Goal: Task Accomplishment & Management: Use online tool/utility

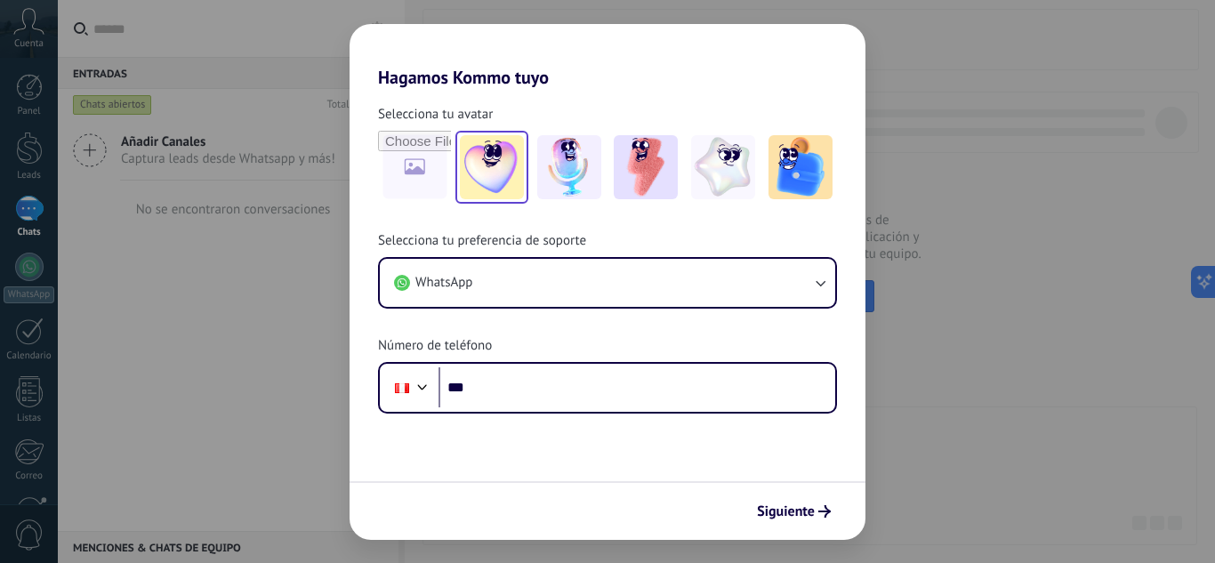
click at [487, 148] on img at bounding box center [492, 167] width 64 height 64
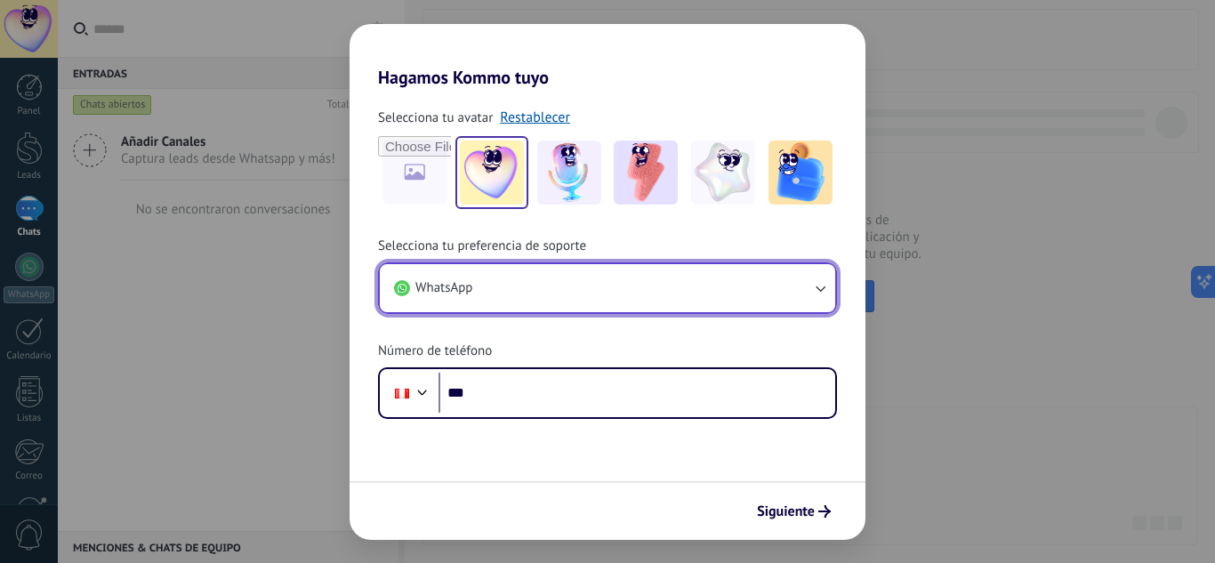
click at [553, 276] on button "WhatsApp" at bounding box center [607, 288] width 455 height 48
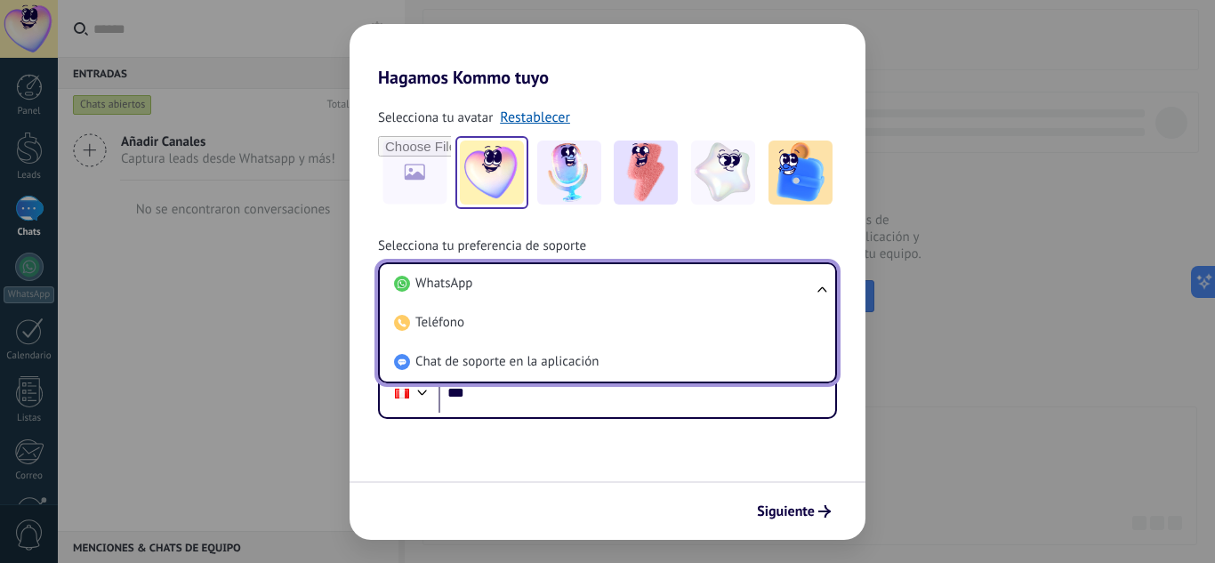
click at [553, 276] on li "WhatsApp" at bounding box center [604, 283] width 434 height 39
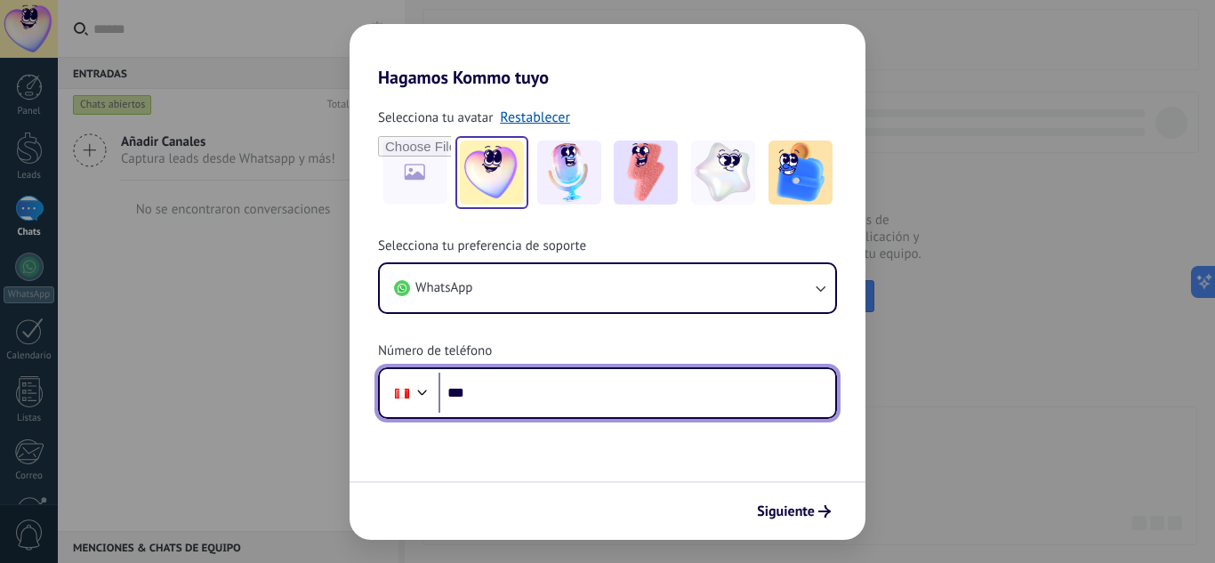
click at [564, 397] on input "***" at bounding box center [637, 393] width 397 height 41
drag, startPoint x: 592, startPoint y: 399, endPoint x: 477, endPoint y: 399, distance: 114.7
click at [477, 399] on input "**********" at bounding box center [637, 393] width 397 height 41
type input "**********"
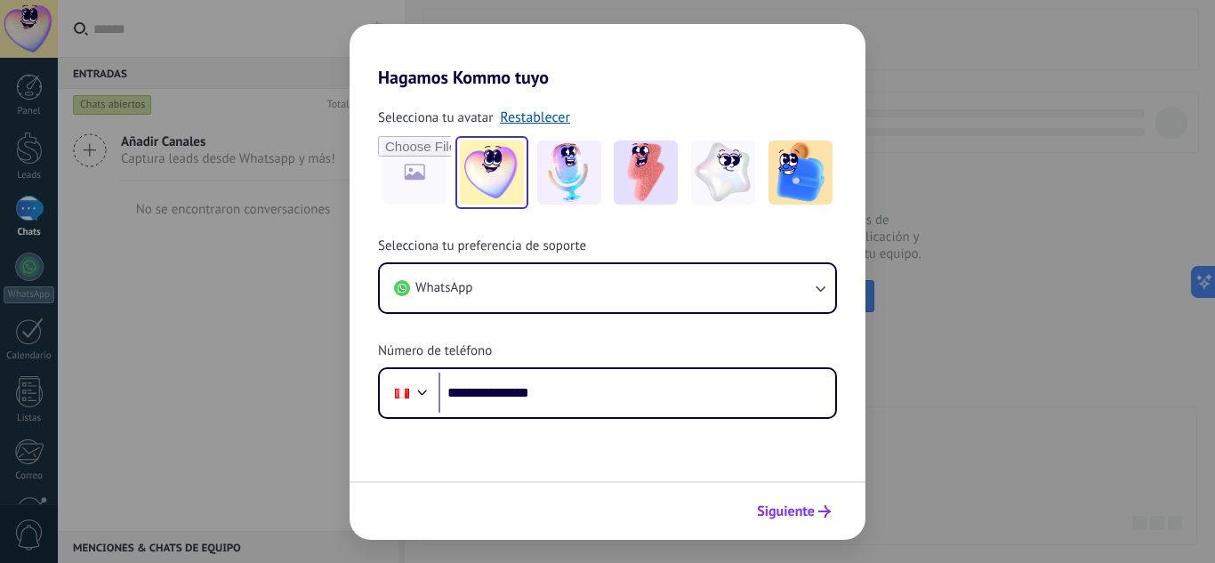
click at [802, 508] on span "Siguiente" at bounding box center [786, 511] width 58 height 12
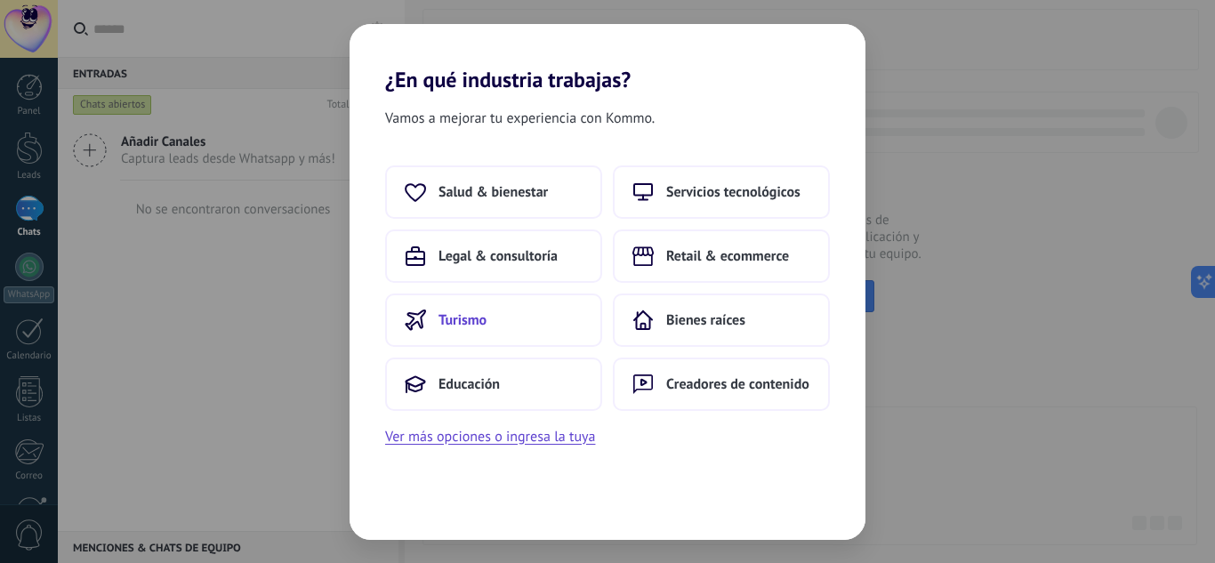
click at [556, 330] on button "Turismo" at bounding box center [493, 320] width 217 height 53
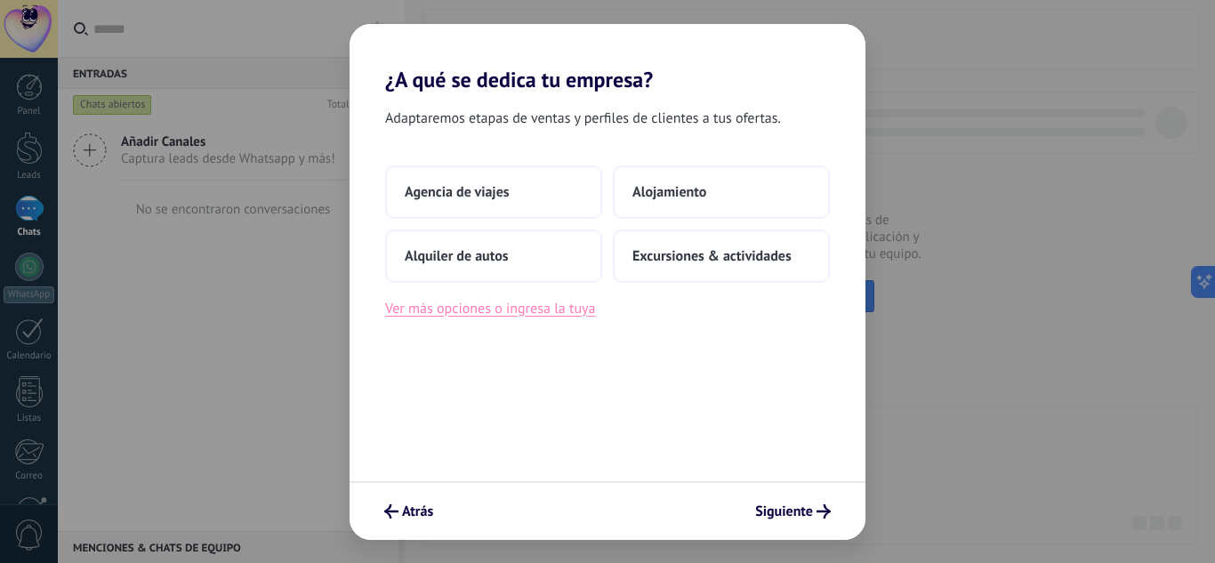
click at [568, 310] on button "Ver más opciones o ingresa la tuya" at bounding box center [490, 308] width 210 height 23
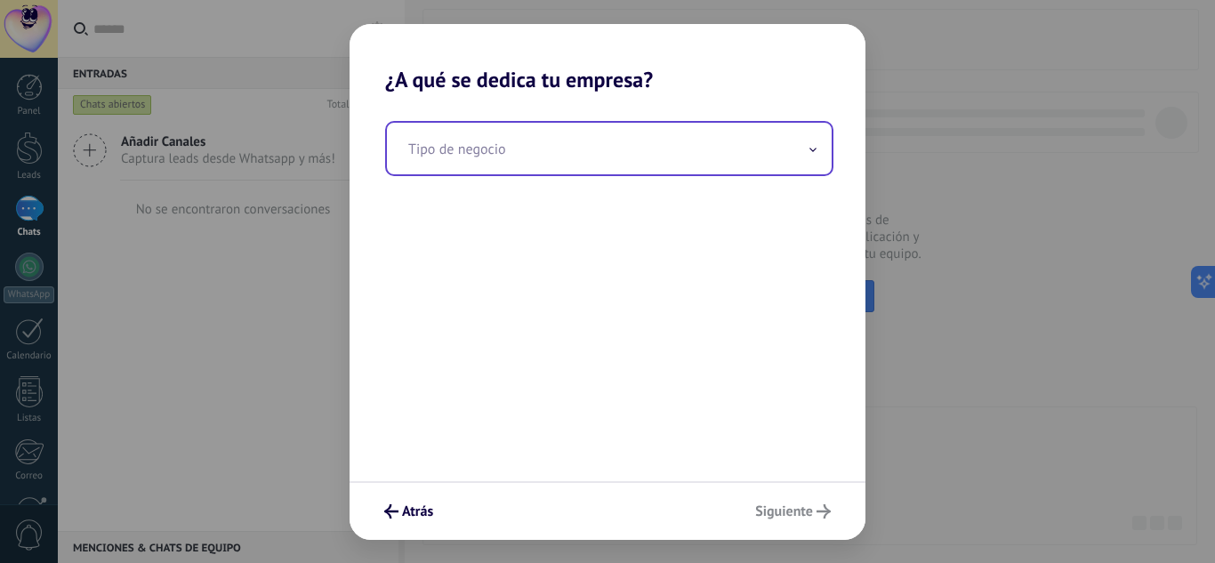
click at [538, 161] on input "text" at bounding box center [609, 149] width 445 height 52
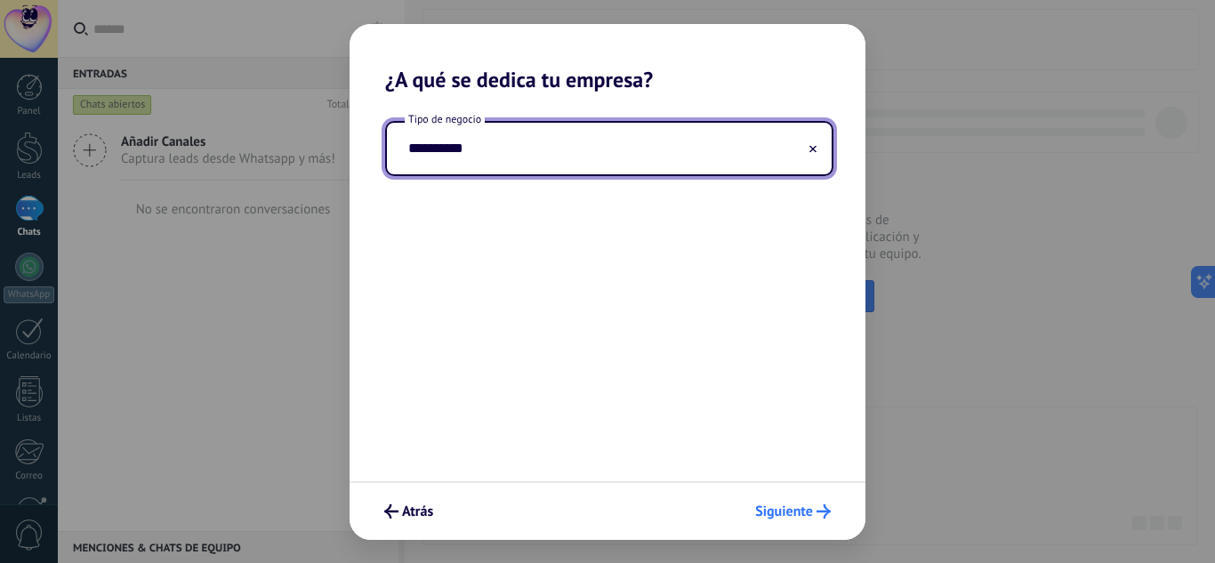
type input "**********"
click at [817, 516] on icon "submit" at bounding box center [824, 511] width 14 height 14
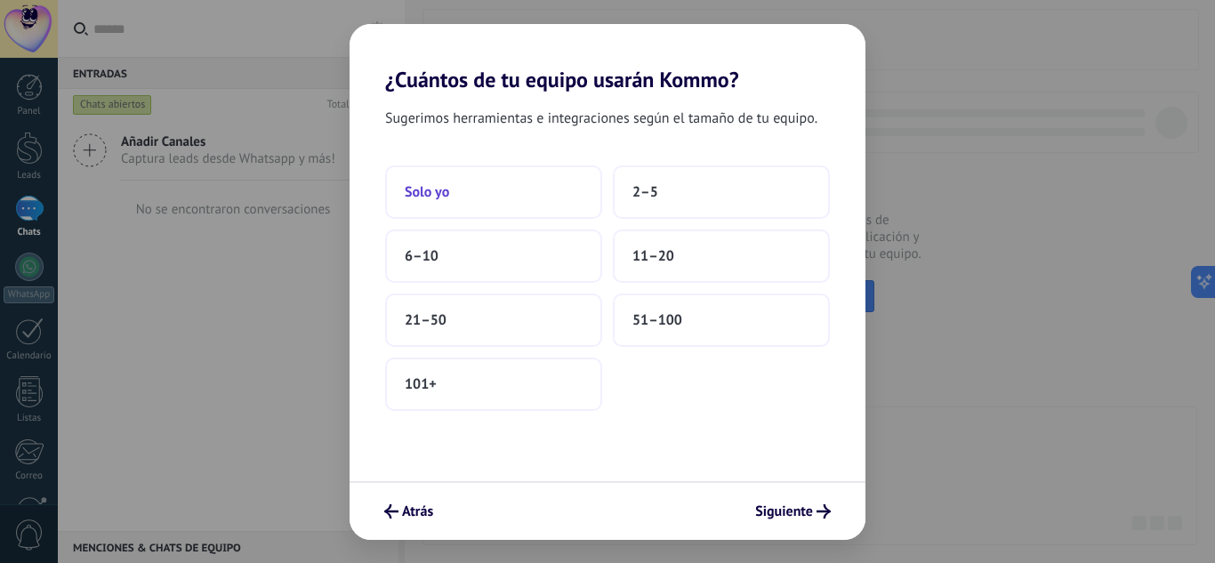
click at [530, 194] on button "Solo yo" at bounding box center [493, 191] width 217 height 53
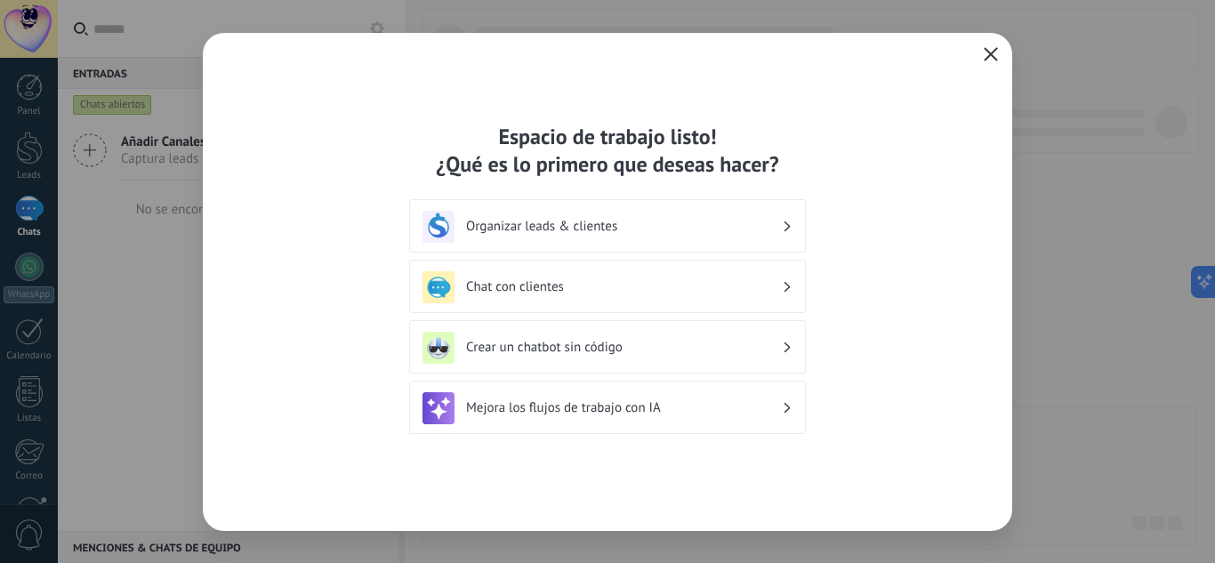
click at [646, 281] on h3 "Chat con clientes" at bounding box center [624, 286] width 316 height 17
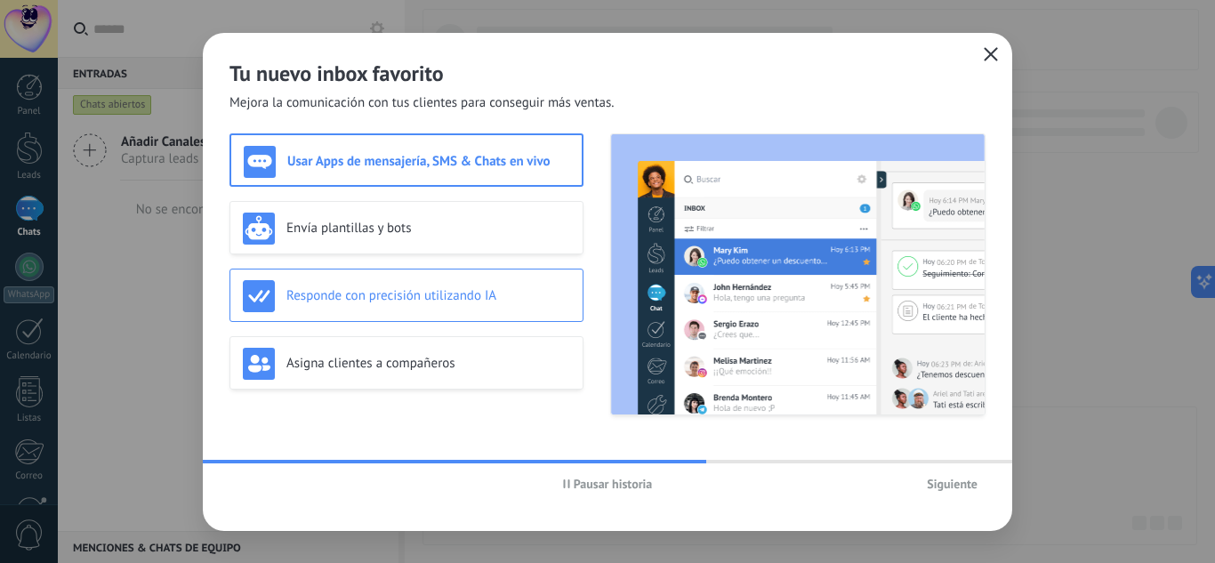
click at [451, 297] on h3 "Responde con precisión utilizando IA" at bounding box center [428, 295] width 284 height 17
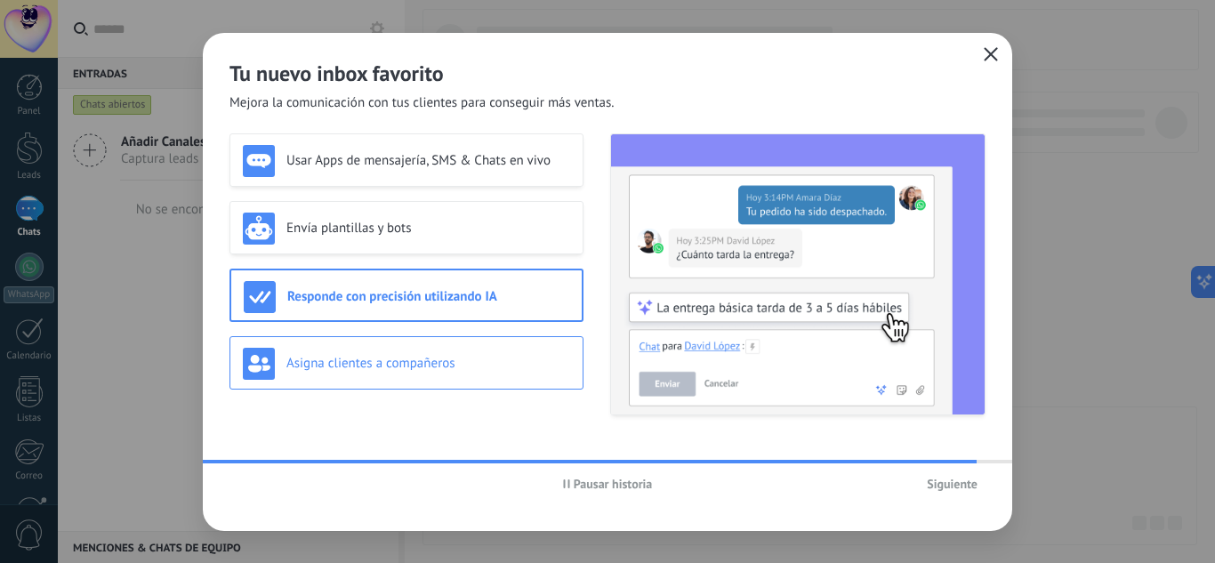
click at [447, 364] on h3 "Asigna clientes a compañeros" at bounding box center [428, 363] width 284 height 17
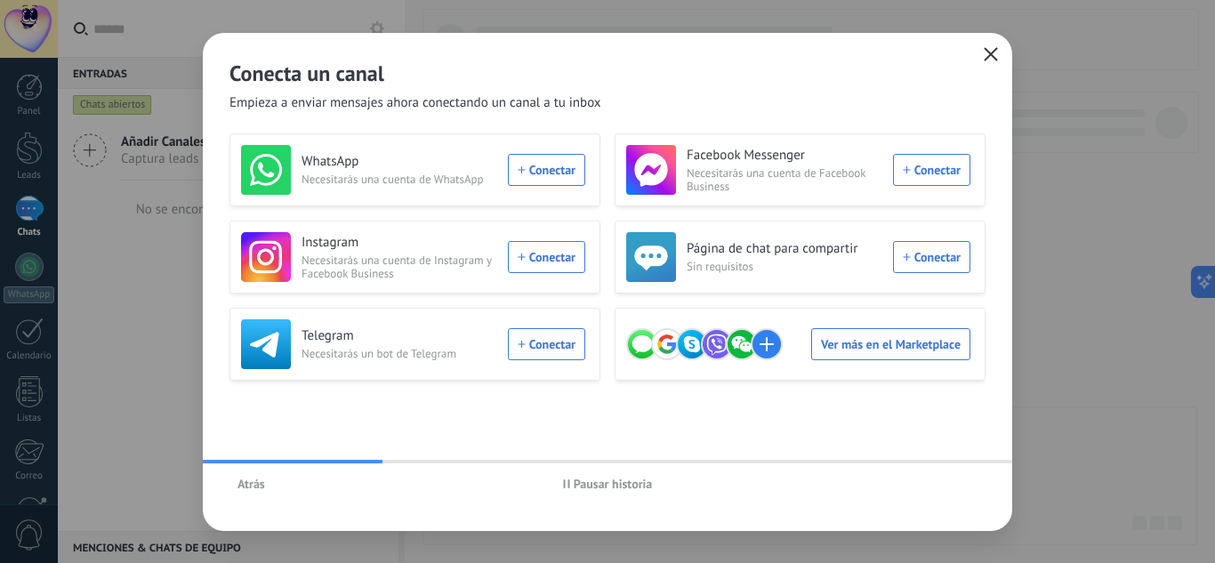
click at [246, 481] on span "Atrás" at bounding box center [252, 484] width 28 height 12
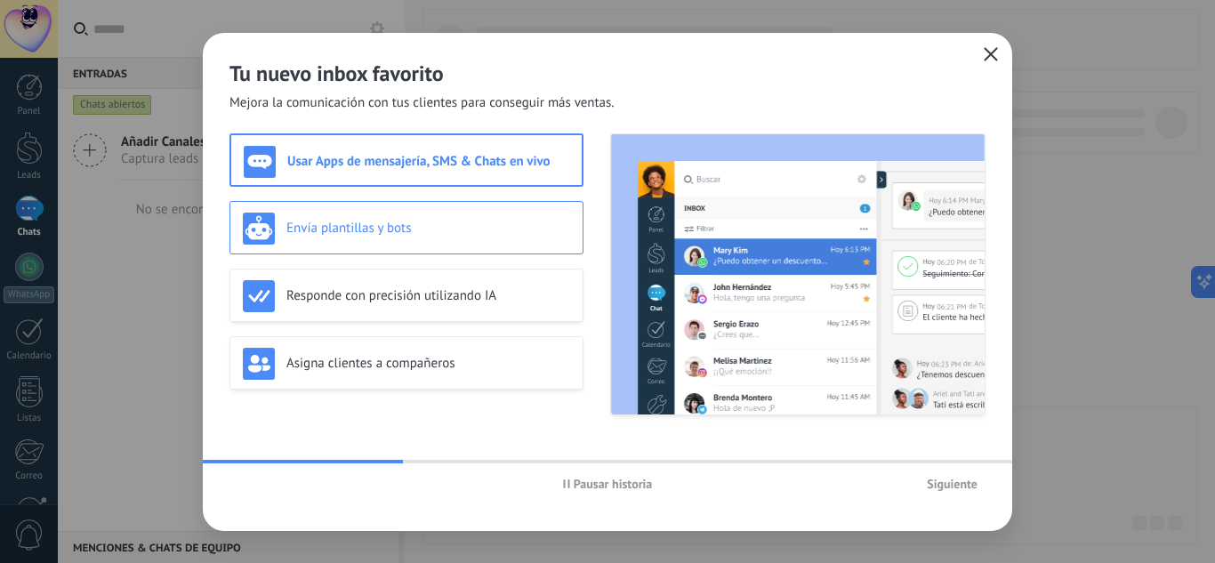
click at [435, 224] on h3 "Envía plantillas y bots" at bounding box center [428, 228] width 284 height 17
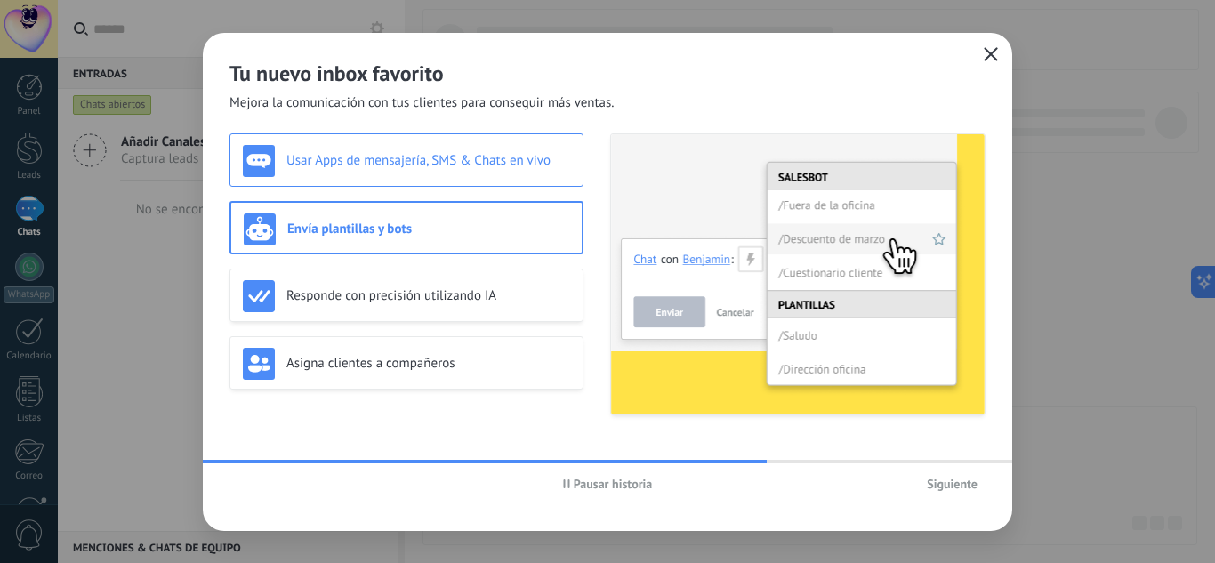
click at [435, 171] on div "Usar Apps de mensajería, SMS & Chats en vivo" at bounding box center [406, 161] width 327 height 32
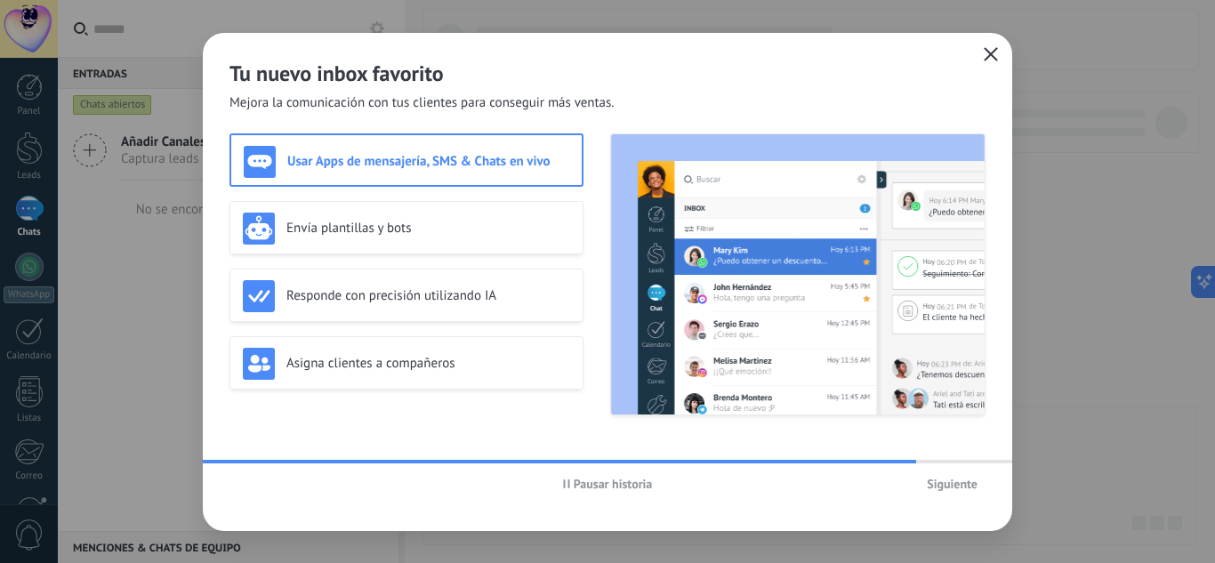
click at [595, 490] on span "Pausar historia" at bounding box center [613, 484] width 79 height 12
click at [936, 487] on span "Siguiente" at bounding box center [952, 484] width 51 height 12
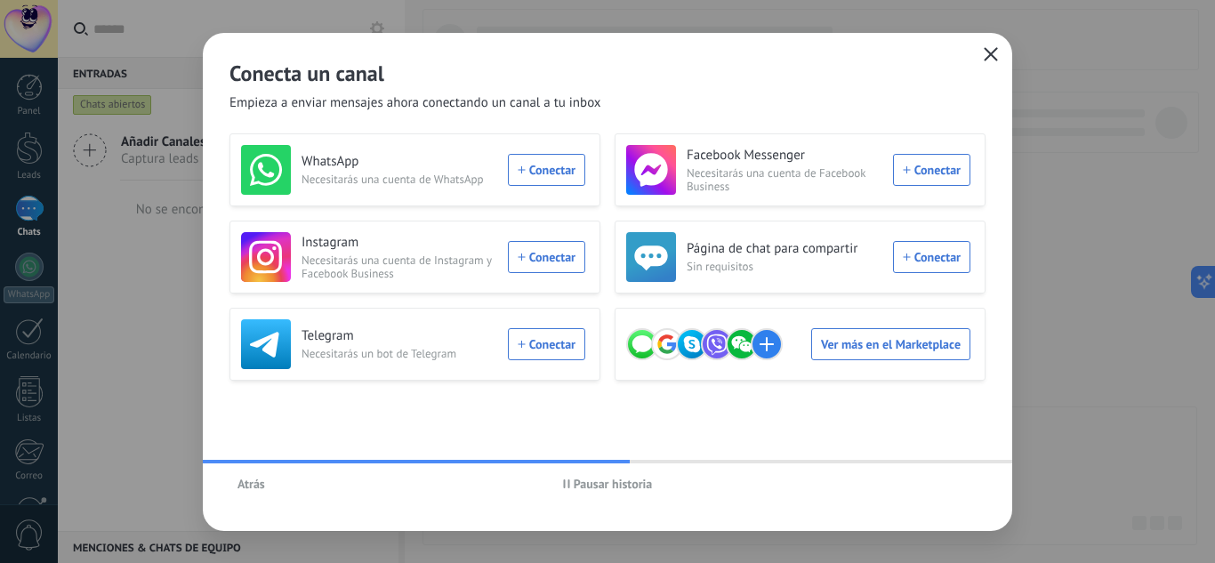
click at [994, 53] on icon "button" at bounding box center [991, 54] width 14 height 14
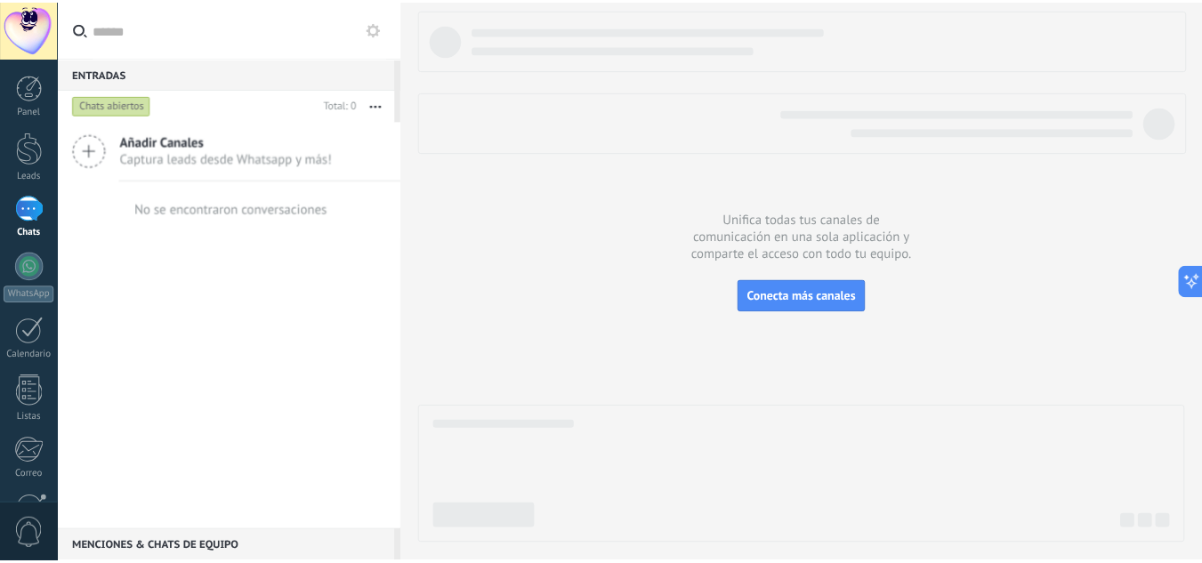
scroll to position [177, 0]
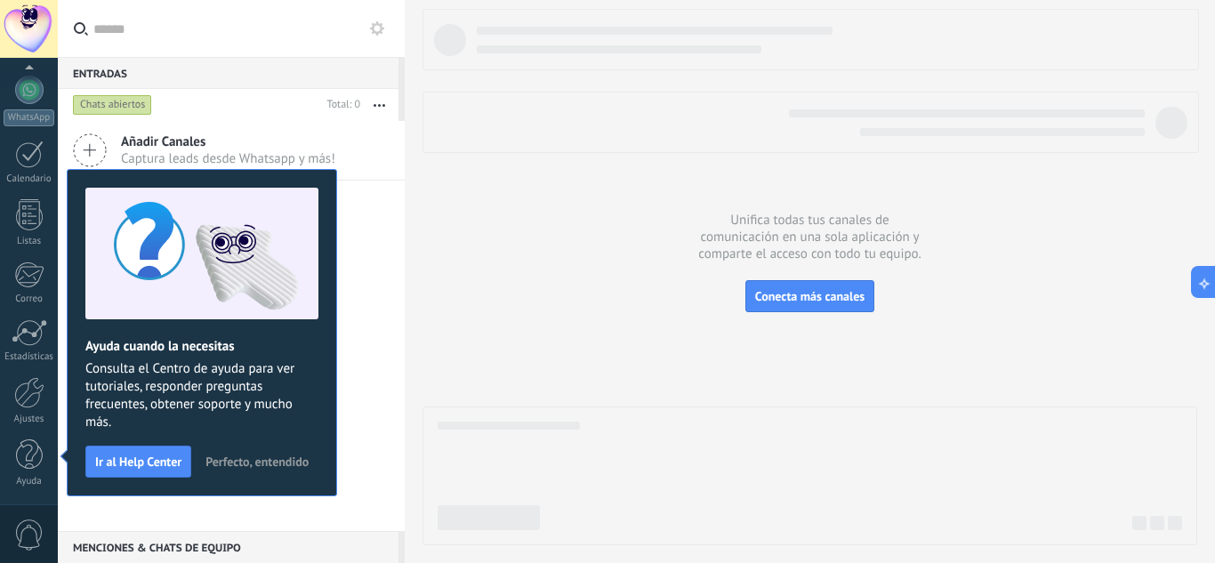
click at [530, 292] on div at bounding box center [810, 277] width 775 height 536
click at [268, 460] on span "Perfecto, entendido" at bounding box center [256, 461] width 103 height 12
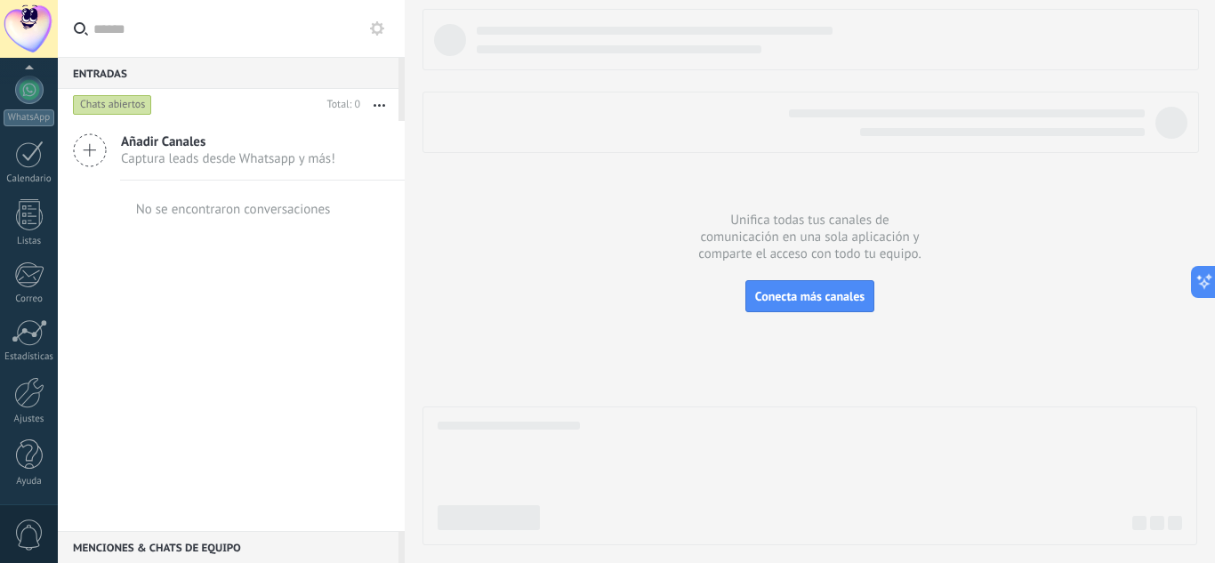
click at [607, 227] on div at bounding box center [810, 277] width 775 height 536
click at [24, 158] on div at bounding box center [29, 155] width 28 height 28
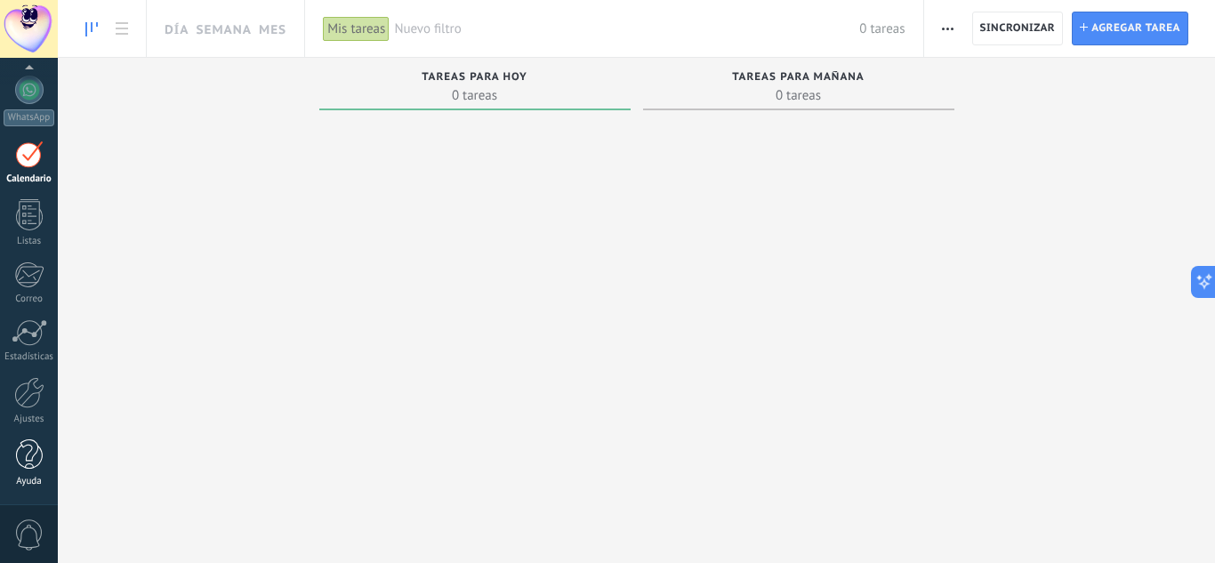
click at [34, 450] on div at bounding box center [29, 454] width 27 height 31
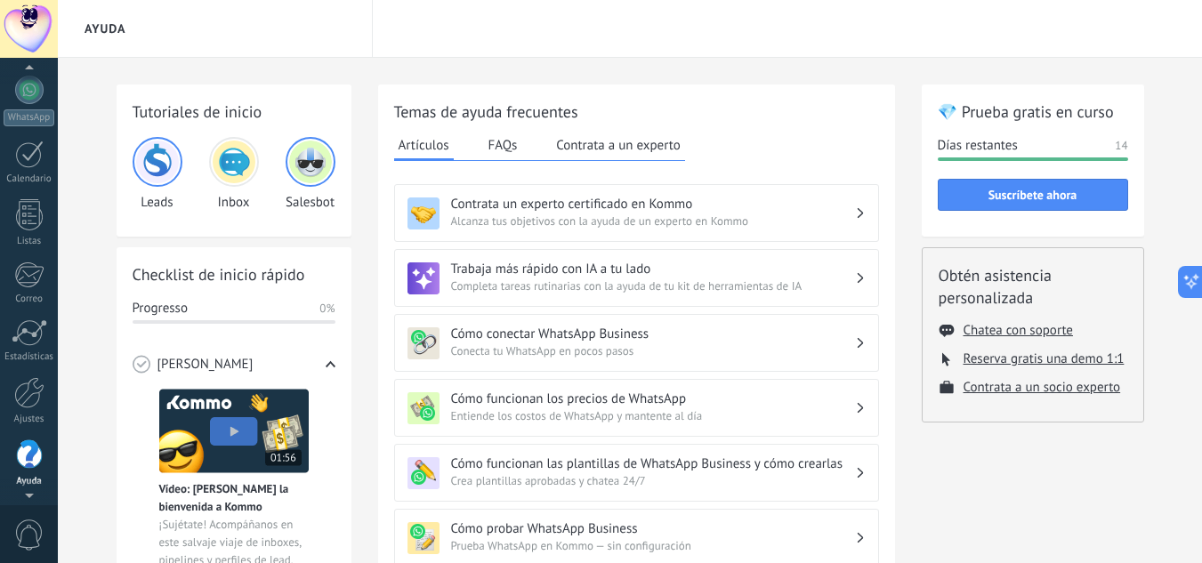
click at [25, 401] on div at bounding box center [29, 392] width 30 height 31
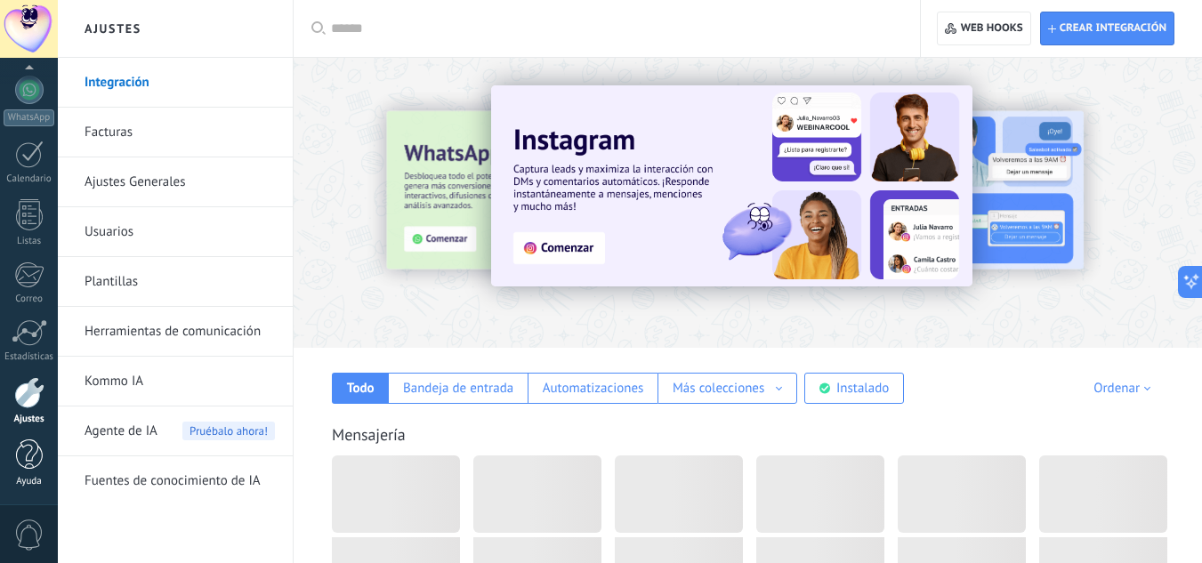
click at [23, 460] on div at bounding box center [29, 454] width 27 height 31
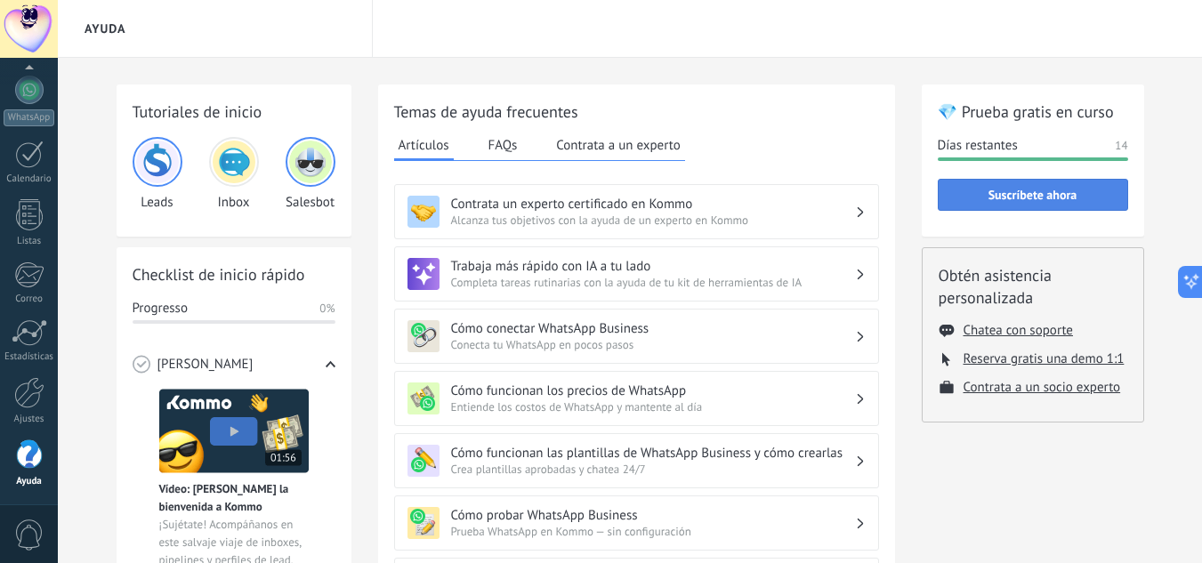
click at [1011, 201] on span "Suscríbete ahora" at bounding box center [1032, 195] width 89 height 12
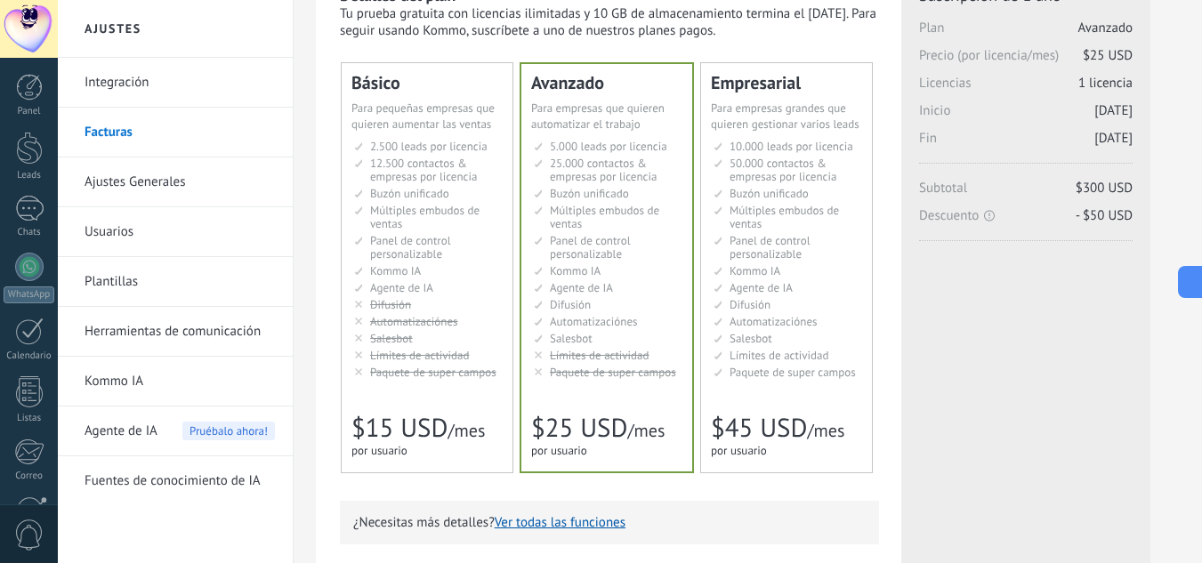
click at [455, 294] on li "AI-агент AI agent Agente de IA AI agent Agente de IA Agen AI AI Temsilcisi" at bounding box center [428, 287] width 149 height 13
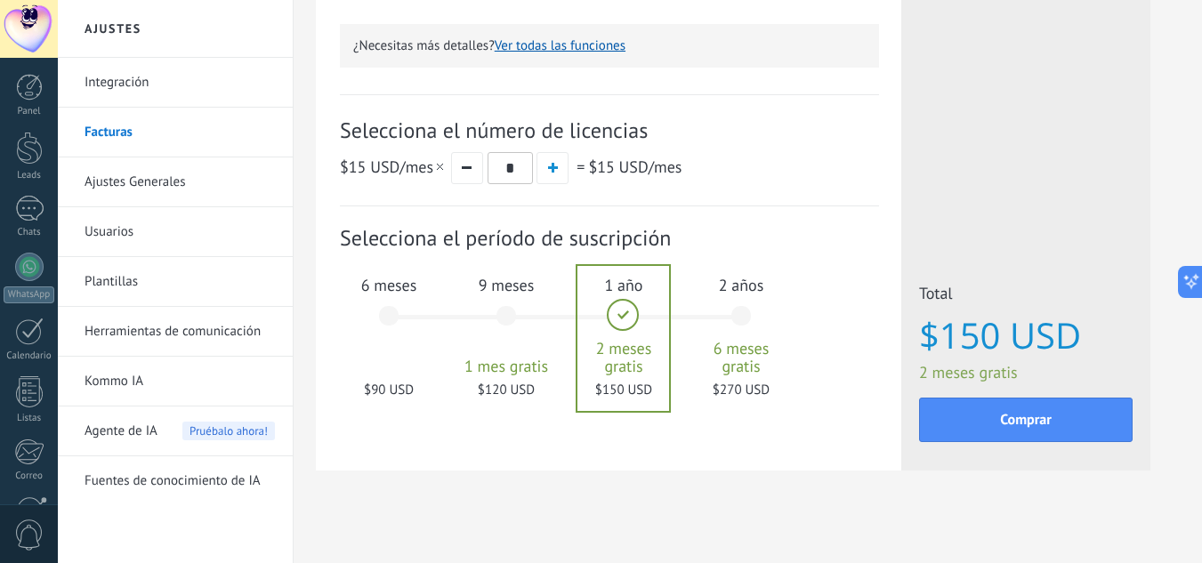
scroll to position [576, 0]
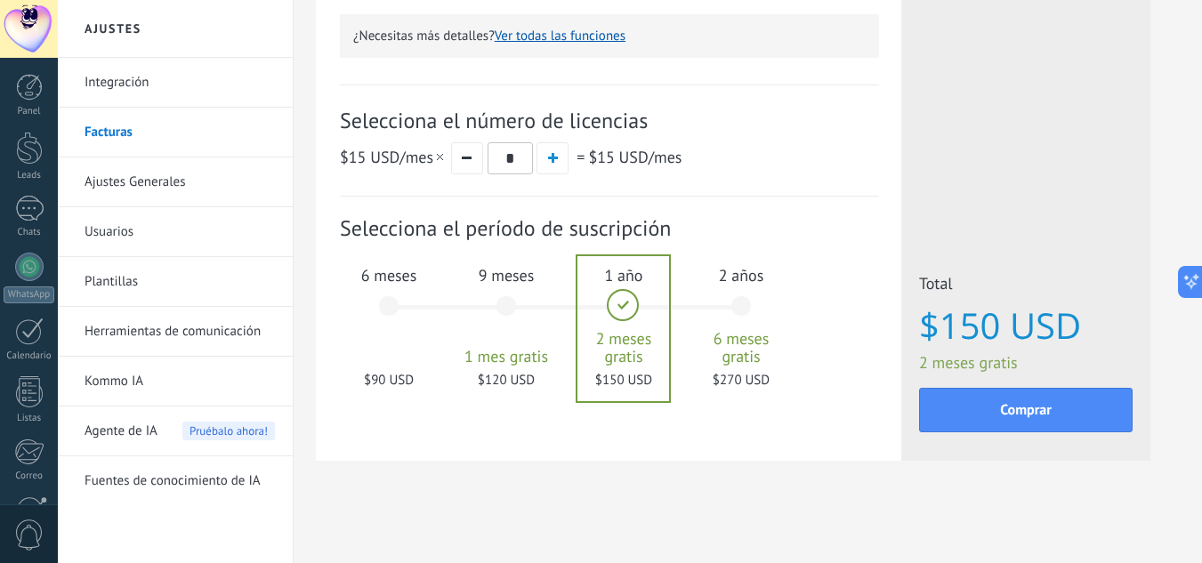
click at [397, 313] on div "6 meses $90 USD" at bounding box center [389, 314] width 96 height 125
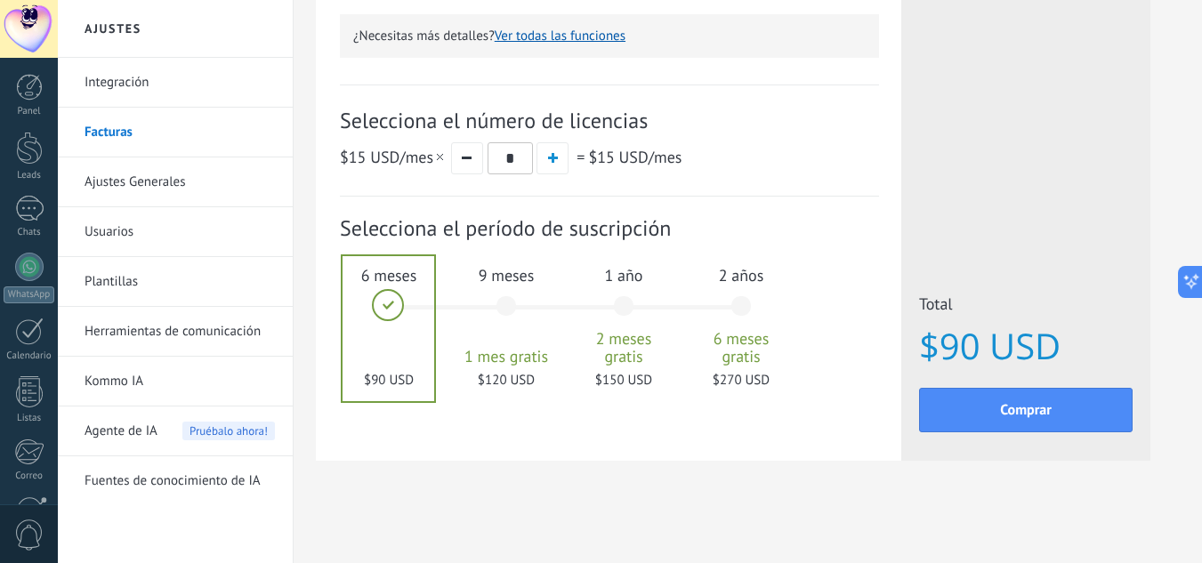
click at [741, 311] on div "2 años 6 meses gratis $270 USD" at bounding box center [741, 314] width 96 height 125
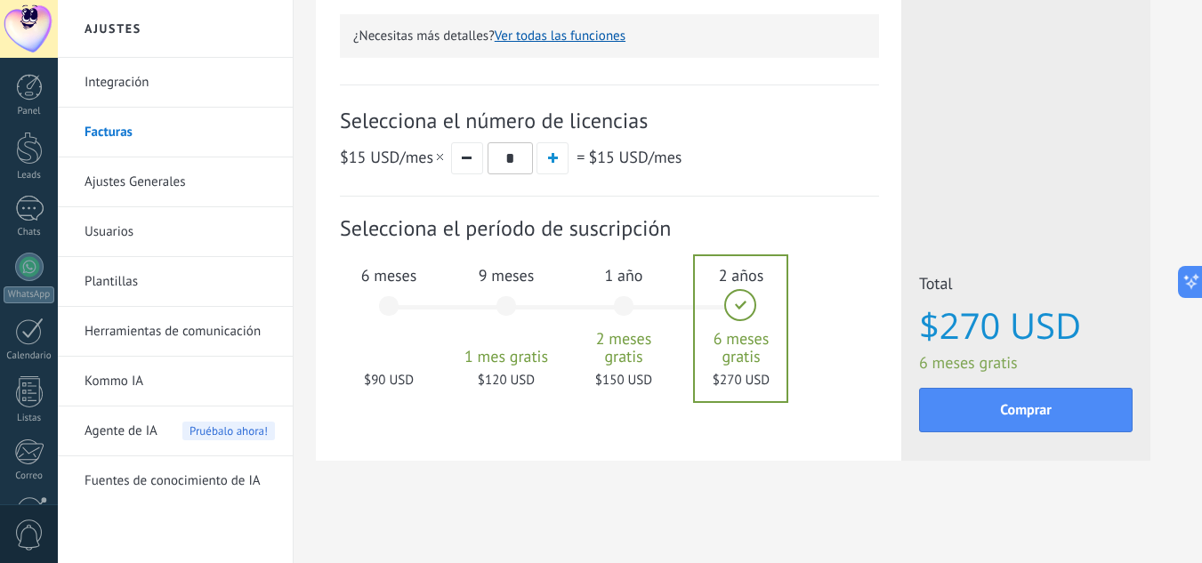
click at [381, 315] on div "6 meses $90 USD" at bounding box center [389, 314] width 96 height 125
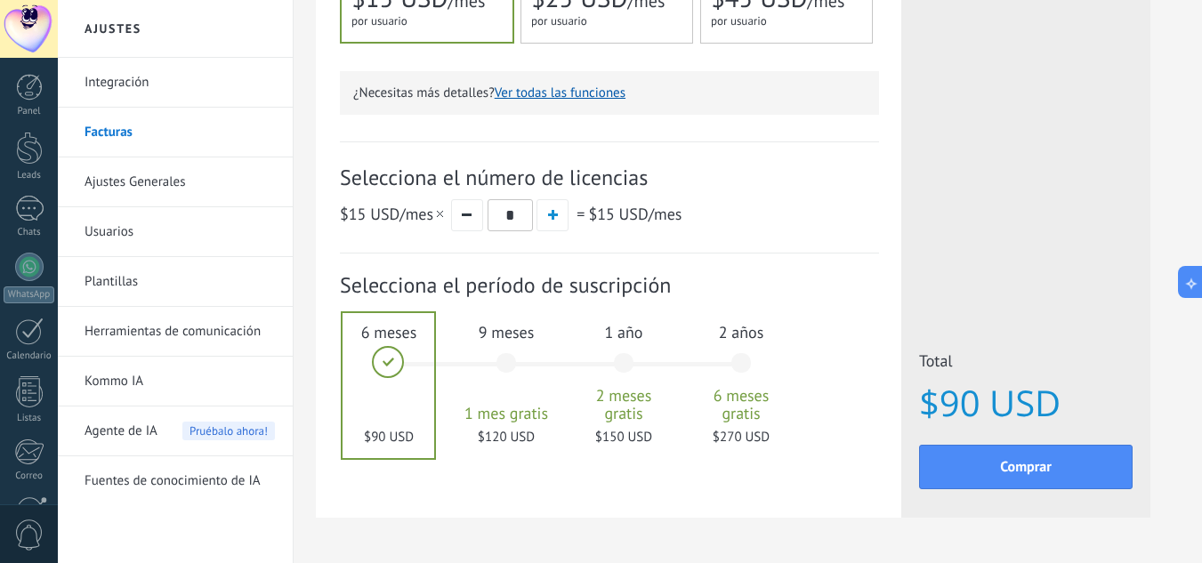
scroll to position [487, 0]
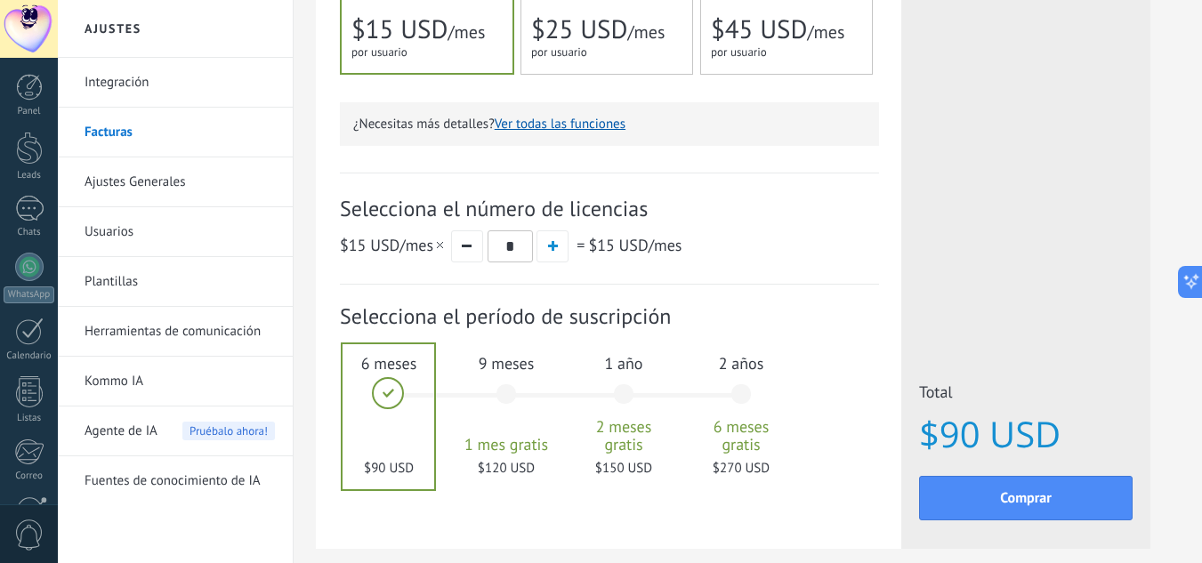
click at [616, 394] on div "1 año 2 meses gratis $150 USD" at bounding box center [624, 402] width 96 height 125
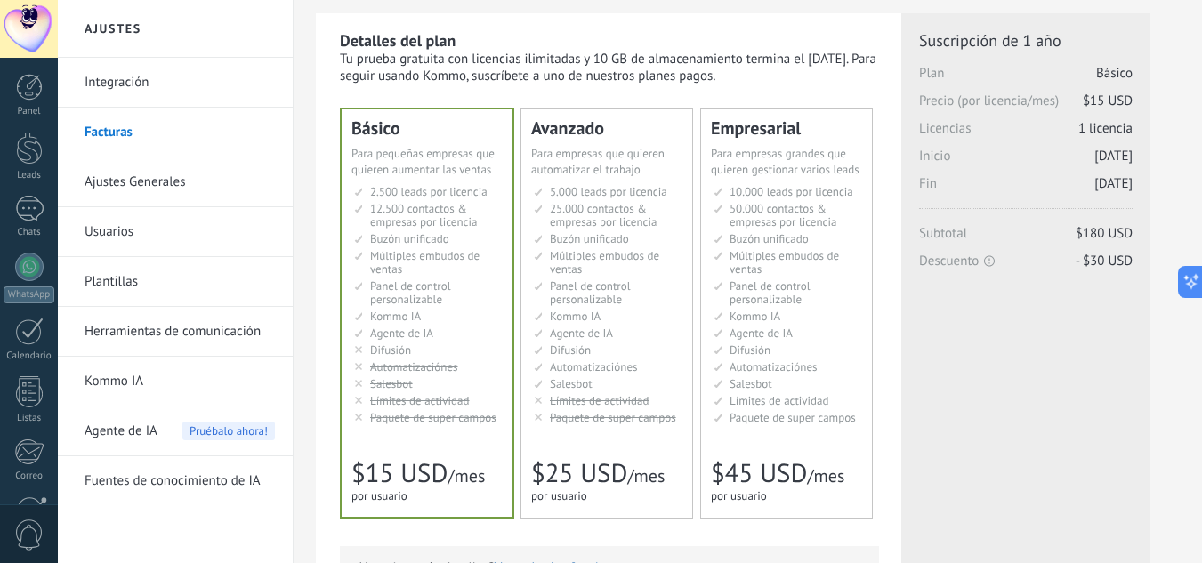
scroll to position [43, 0]
click at [606, 298] on span "Panel de control personalizable" at bounding box center [590, 293] width 81 height 28
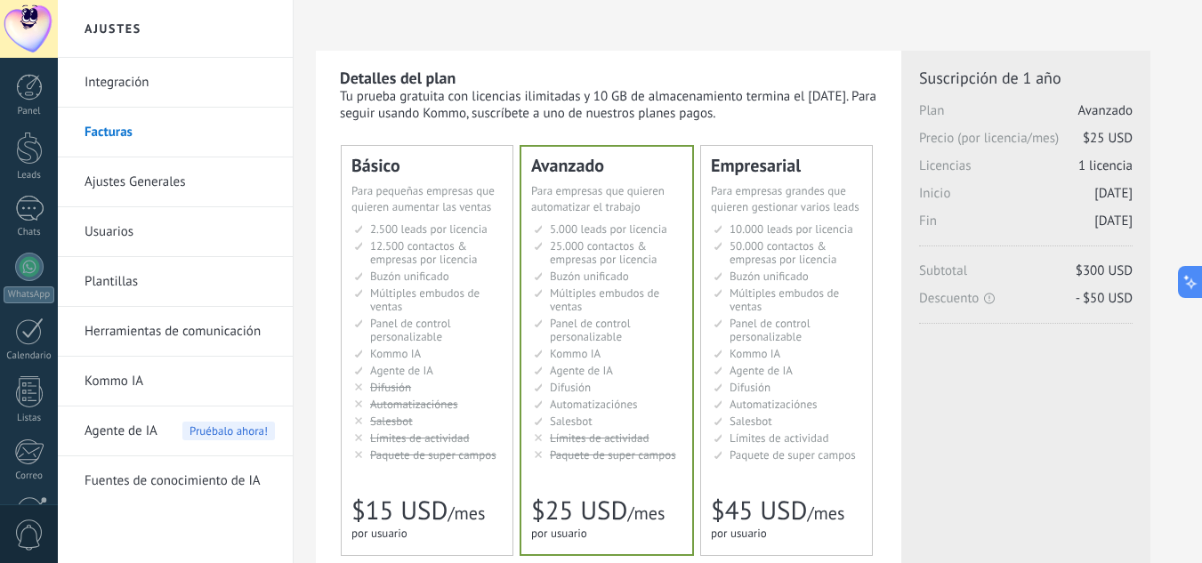
scroll to position [0, 0]
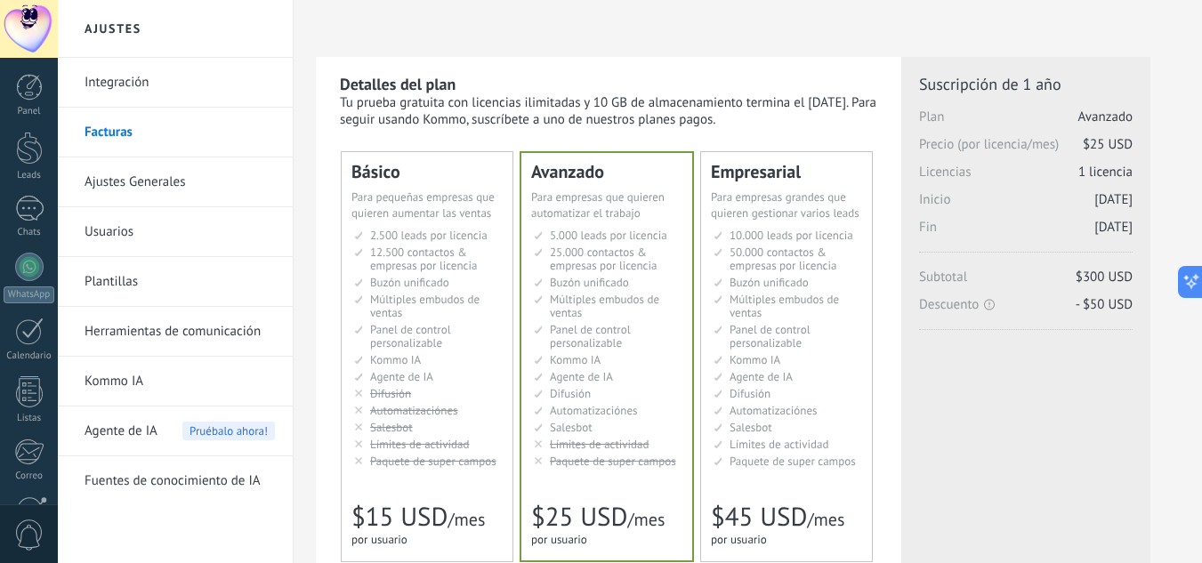
click at [147, 386] on link "Kommo IA" at bounding box center [180, 382] width 190 height 50
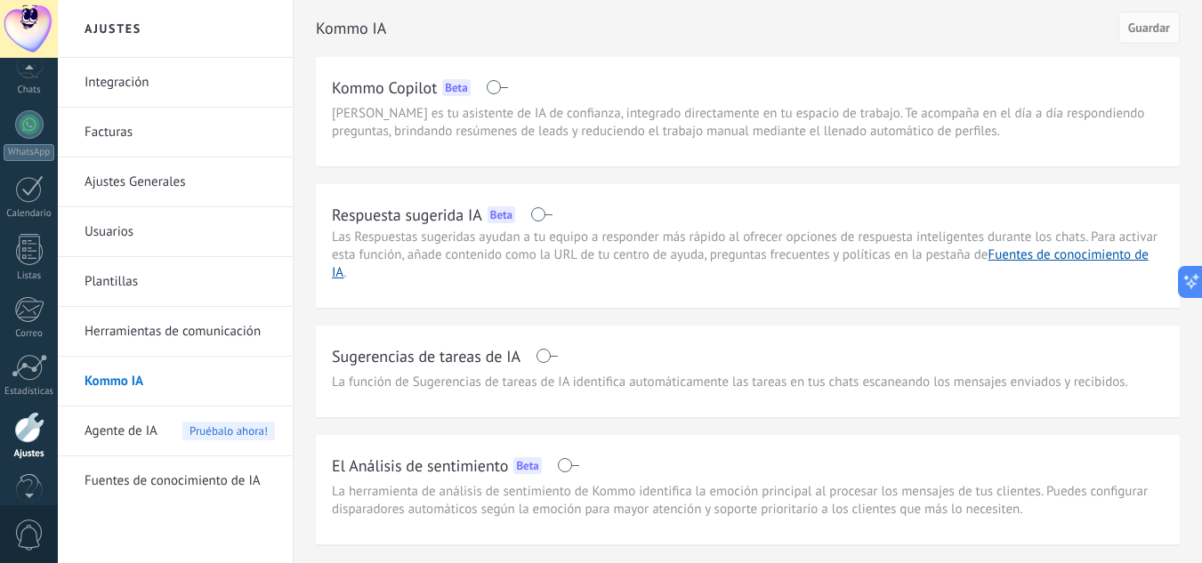
scroll to position [140, 0]
click at [27, 140] on div at bounding box center [29, 127] width 28 height 28
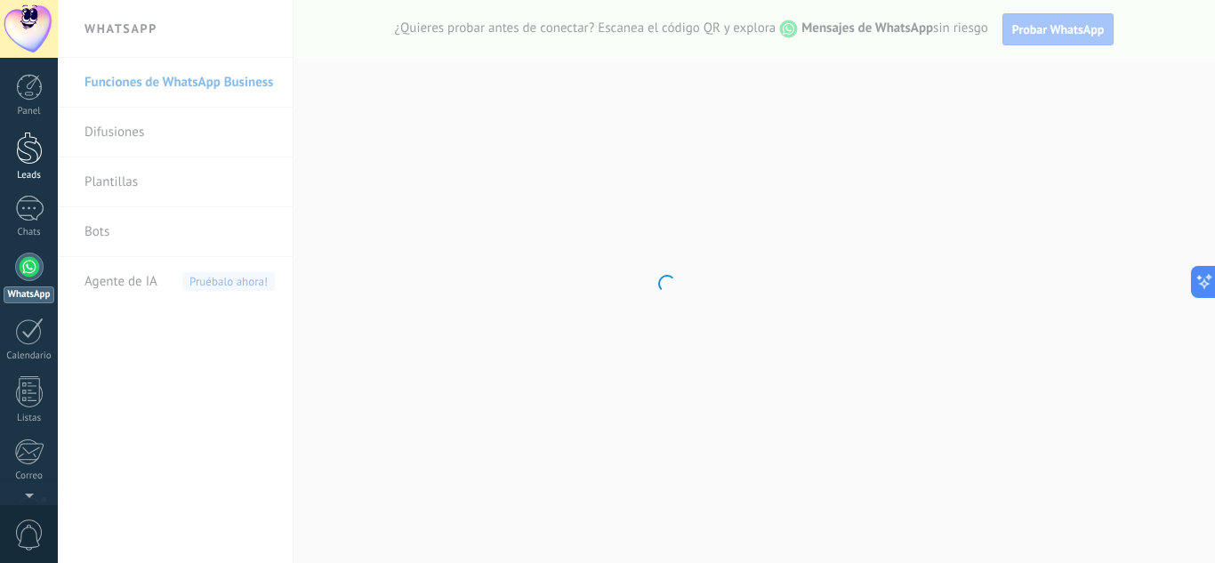
click at [41, 141] on div at bounding box center [29, 148] width 27 height 33
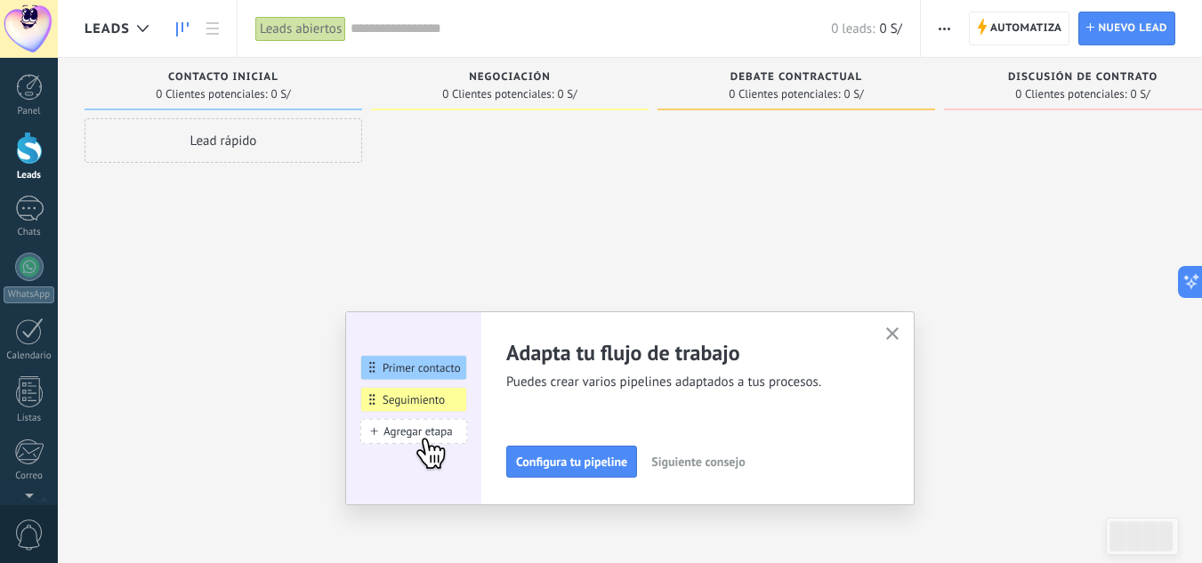
click at [895, 330] on use "button" at bounding box center [892, 333] width 13 height 13
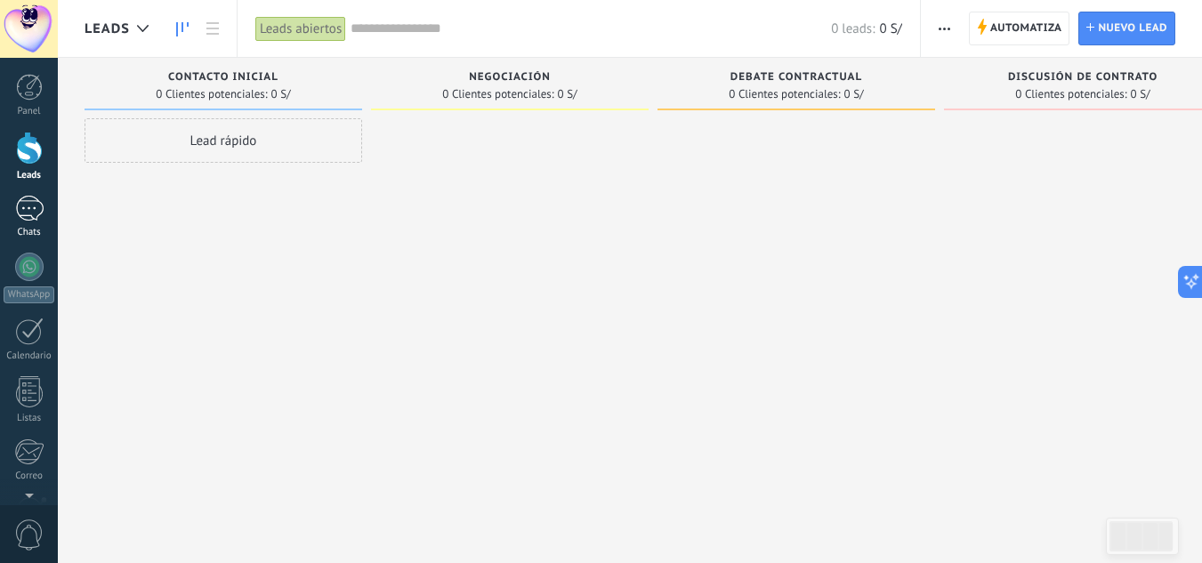
click at [24, 205] on div at bounding box center [29, 209] width 28 height 26
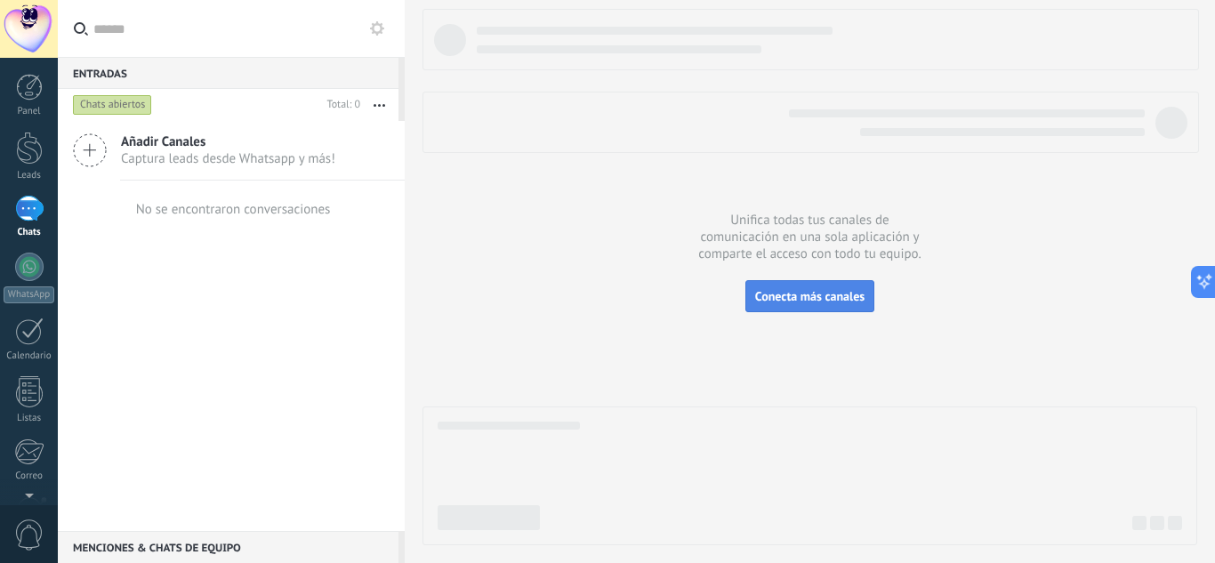
click at [838, 302] on span "Conecta más canales" at bounding box center [809, 296] width 109 height 16
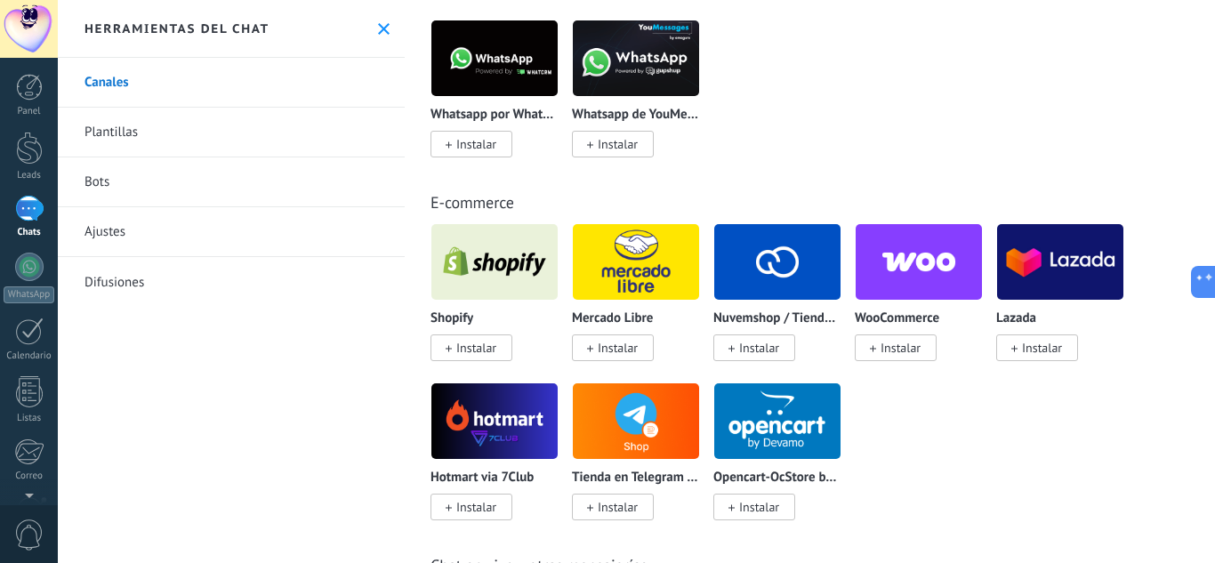
scroll to position [890, 0]
